Goal: Find specific page/section: Find specific page/section

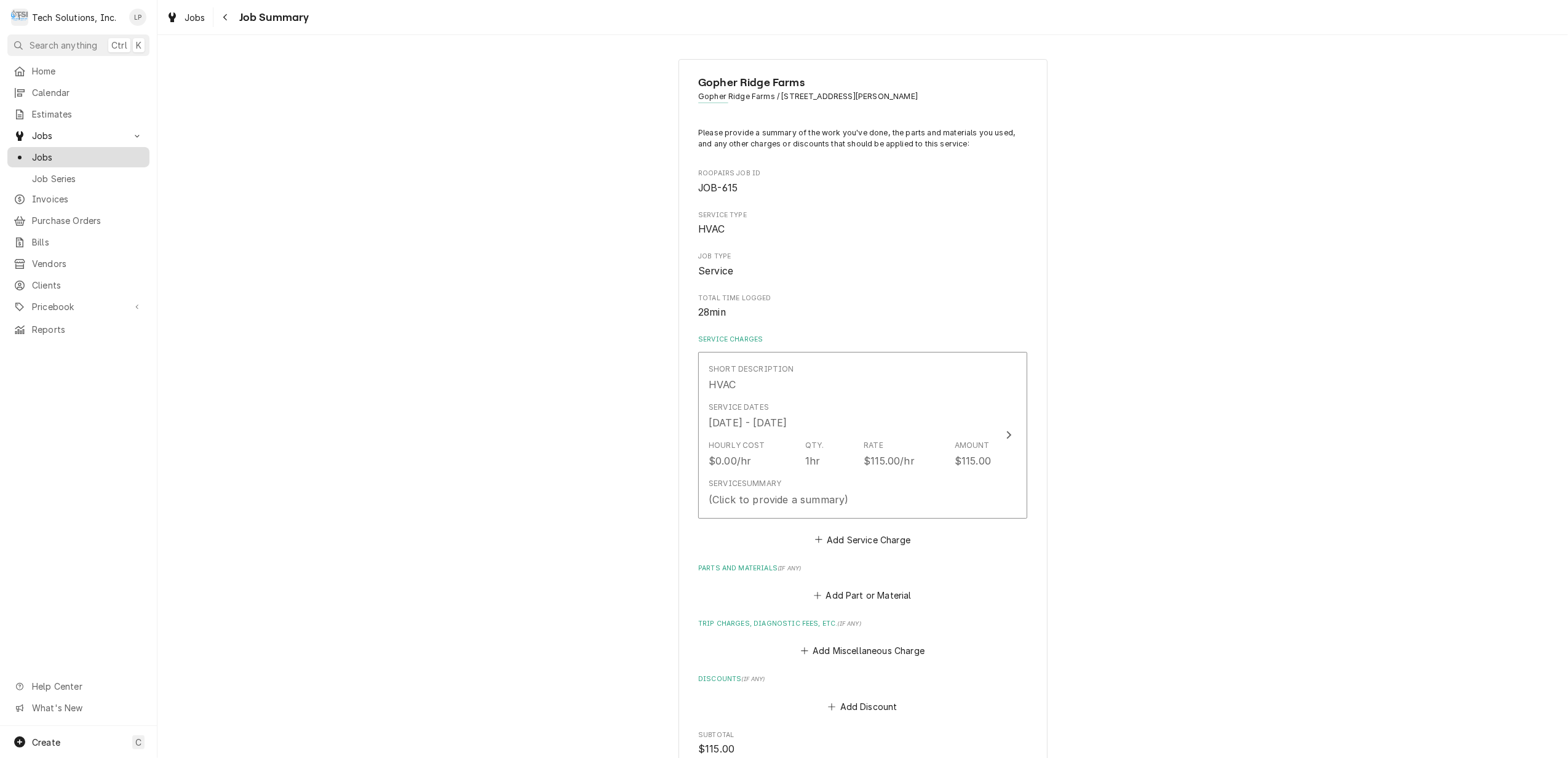
click at [42, 152] on span "Jobs" at bounding box center [87, 157] width 111 height 13
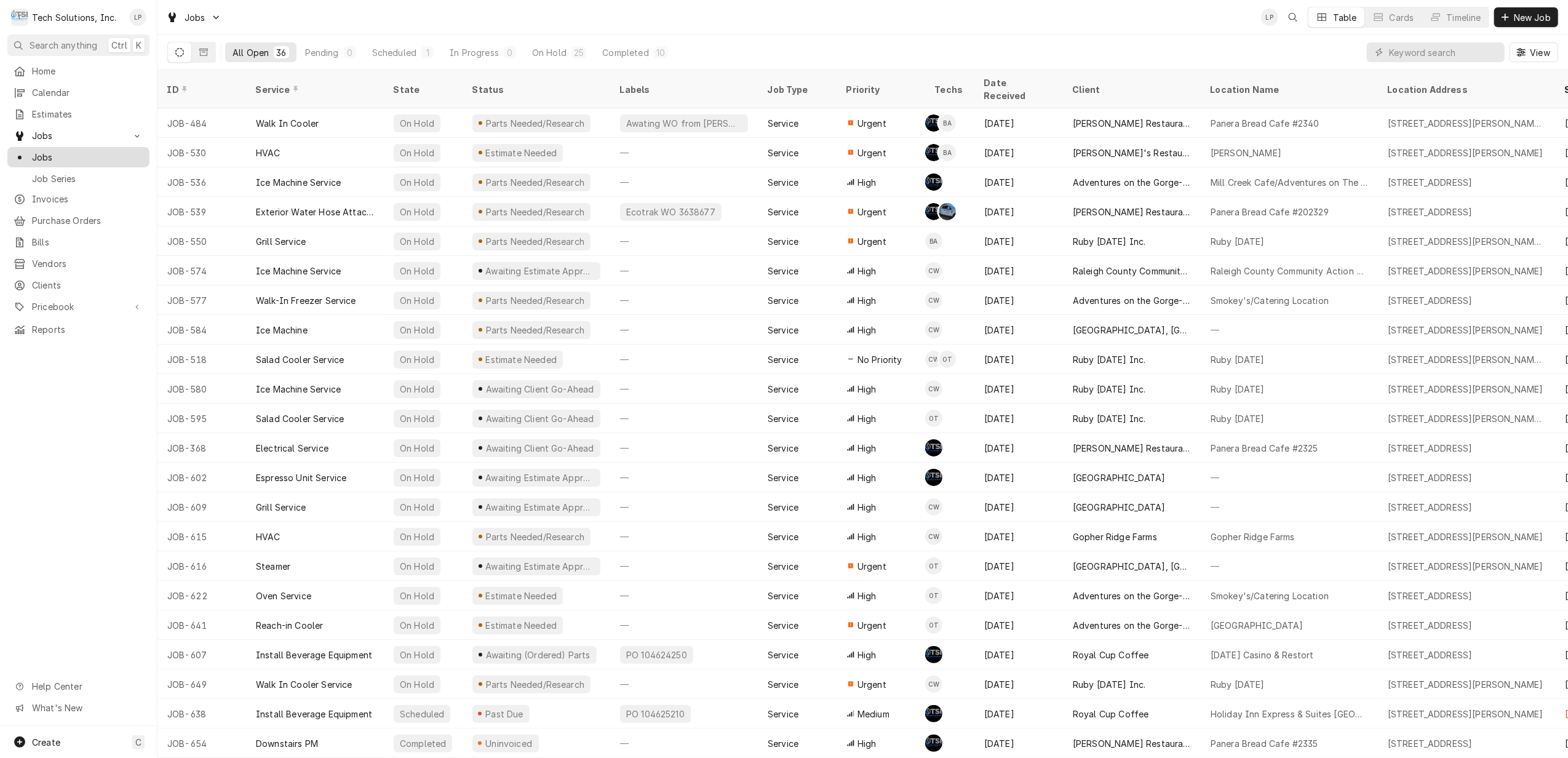
click at [40, 154] on span "Jobs" at bounding box center [87, 157] width 111 height 13
click at [550, 54] on div "On Hold" at bounding box center [549, 52] width 34 height 13
